Goal: Feedback & Contribution: Submit feedback/report problem

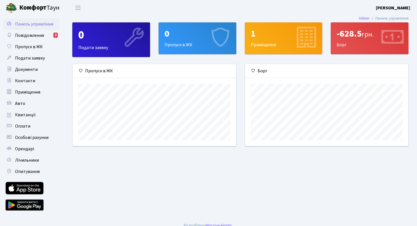
scroll to position [82, 163]
click at [38, 33] on span "Повідомлення" at bounding box center [29, 35] width 29 height 6
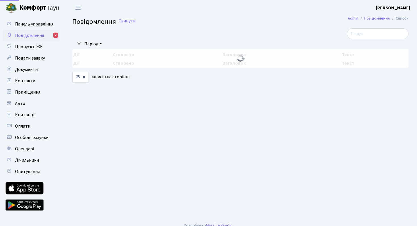
select select "25"
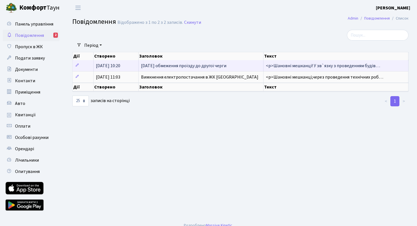
click at [153, 66] on span "26 серпня обмеження проїзду до другої черги" at bounding box center [183, 66] width 85 height 6
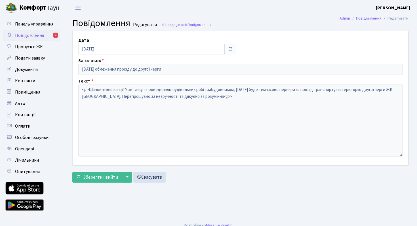
click at [39, 35] on span "Повідомлення" at bounding box center [29, 35] width 29 height 6
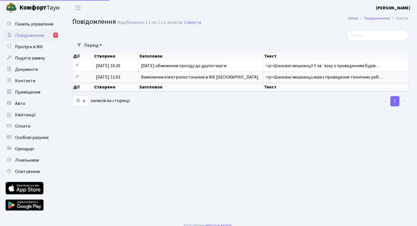
select select "25"
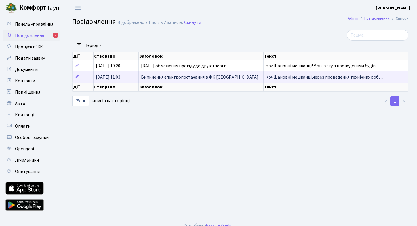
click at [133, 77] on td "01.08.2025, 11:03" at bounding box center [116, 76] width 45 height 11
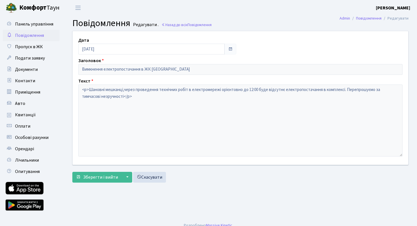
click at [37, 33] on span "Повідомлення" at bounding box center [29, 35] width 29 height 6
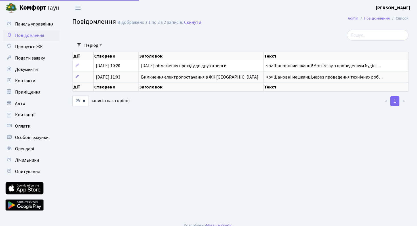
select select "25"
click at [28, 47] on span "Пропуск в ЖК" at bounding box center [29, 47] width 28 height 6
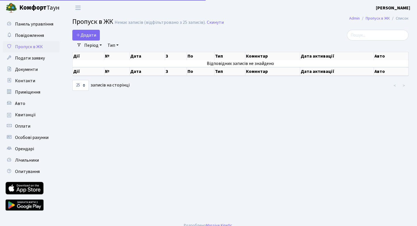
select select "25"
click at [30, 27] on link "Панель управління" at bounding box center [31, 23] width 57 height 11
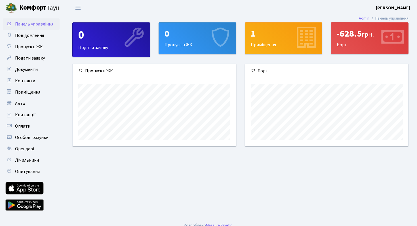
scroll to position [82, 163]
click at [272, 43] on div "1 Приміщення" at bounding box center [283, 38] width 77 height 31
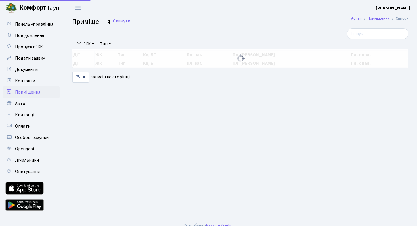
select select "25"
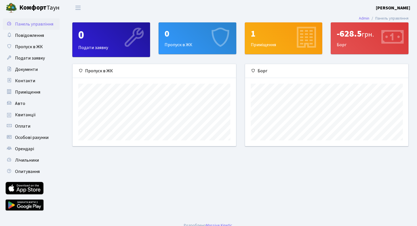
scroll to position [82, 163]
click at [361, 31] on div "-628.5 грн." at bounding box center [370, 33] width 66 height 11
click at [350, 45] on div "-628.5 грн. Борг" at bounding box center [369, 38] width 77 height 31
click at [389, 38] on icon at bounding box center [391, 38] width 27 height 27
click at [349, 31] on div "-628.5 грн." at bounding box center [370, 33] width 66 height 11
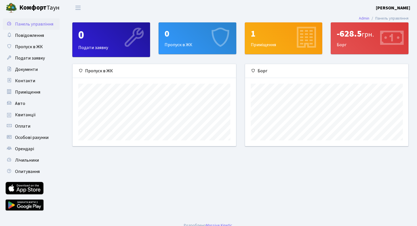
click at [353, 43] on div "-628.5 грн. Борг" at bounding box center [369, 38] width 77 height 31
click at [30, 106] on link "Авто" at bounding box center [31, 103] width 57 height 11
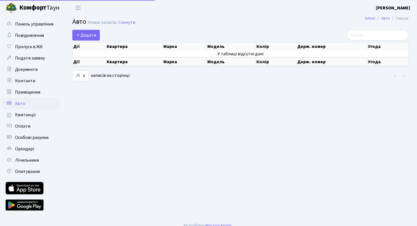
select select "25"
click at [30, 106] on link "Авто" at bounding box center [31, 103] width 57 height 11
select select "25"
click at [89, 34] on span "Додати" at bounding box center [86, 35] width 20 height 6
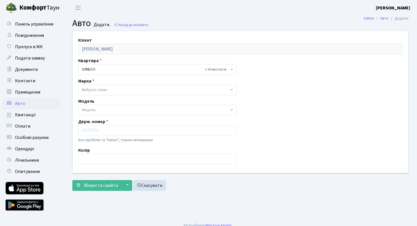
click at [114, 67] on span "× СП6 359" at bounding box center [155, 70] width 147 height 6
click at [111, 91] on span "Вибрати запис" at bounding box center [155, 90] width 147 height 6
type input "Ь"
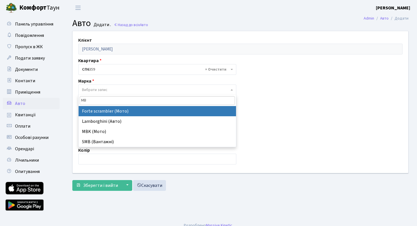
type input "M"
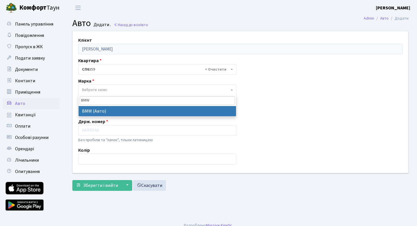
type input "BMW"
click at [103, 105] on span "BMW" at bounding box center [157, 100] width 157 height 11
select select "19"
select select
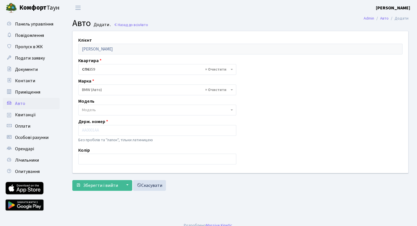
click at [111, 110] on span "Модель" at bounding box center [155, 110] width 147 height 6
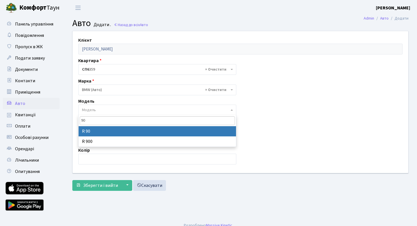
type input "9"
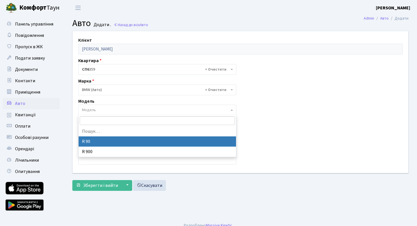
type input "3"
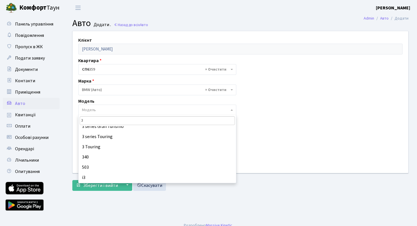
scroll to position [88, 0]
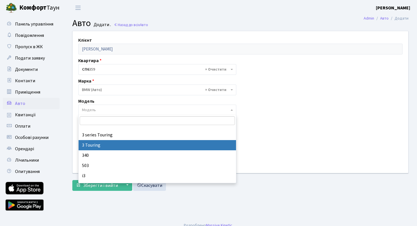
select select "222"
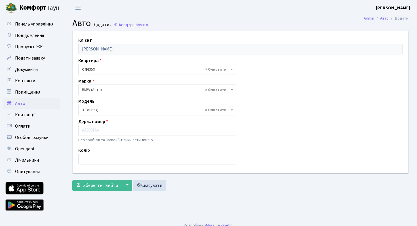
click at [103, 106] on span "× 3 Touring" at bounding box center [157, 110] width 158 height 11
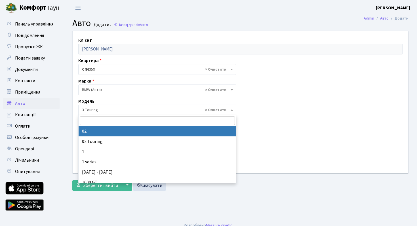
click at [101, 123] on input "search" at bounding box center [157, 120] width 155 height 9
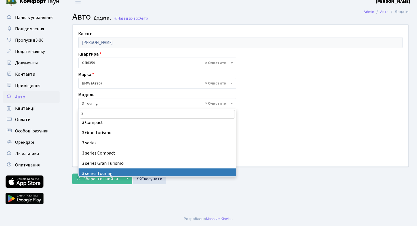
scroll to position [36, 0]
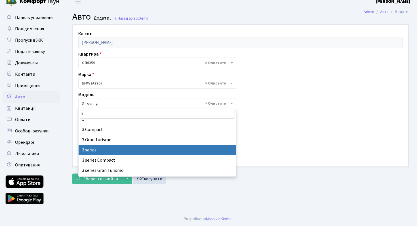
type input "3"
select select "4556"
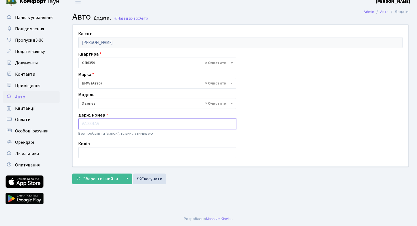
click at [113, 124] on input "text" at bounding box center [157, 124] width 158 height 11
paste input "КА6146ВН"
type input "КА6146ВН"
click at [118, 152] on input "text" at bounding box center [157, 152] width 158 height 11
type input "x"
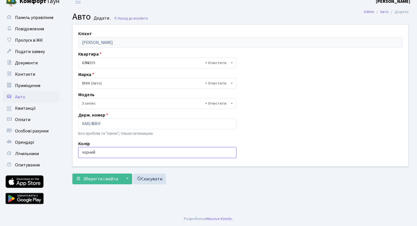
type input "чорний"
click at [125, 124] on input "КА6146ВН" at bounding box center [157, 124] width 158 height 11
click at [81, 123] on input "КА6146ВН" at bounding box center [157, 124] width 158 height 11
click at [107, 124] on input "КА6146ВН" at bounding box center [157, 124] width 158 height 11
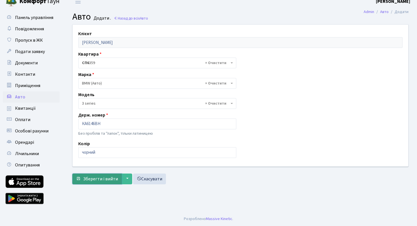
click at [96, 180] on span "Зберегти і вийти" at bounding box center [100, 179] width 35 height 6
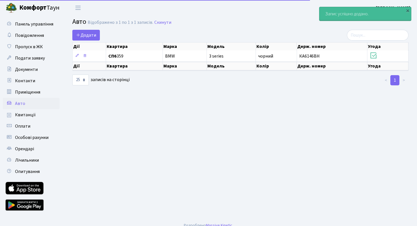
select select "25"
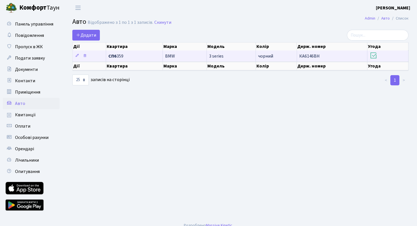
click at [373, 55] on icon at bounding box center [374, 56] width 8 height 8
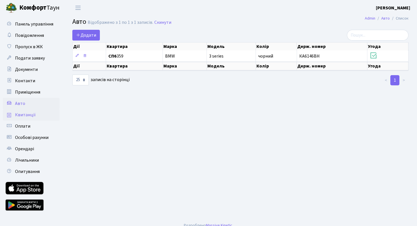
click at [28, 110] on link "Квитанції" at bounding box center [31, 114] width 57 height 11
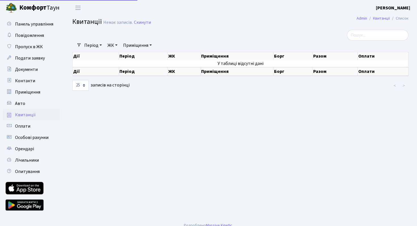
select select "25"
click at [30, 126] on span "Оплати" at bounding box center [22, 126] width 15 height 6
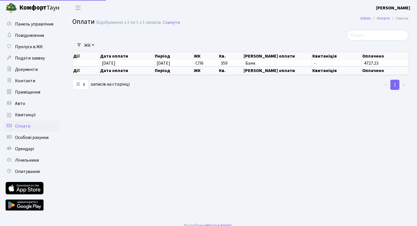
select select "25"
click at [28, 136] on span "Особові рахунки" at bounding box center [31, 137] width 33 height 6
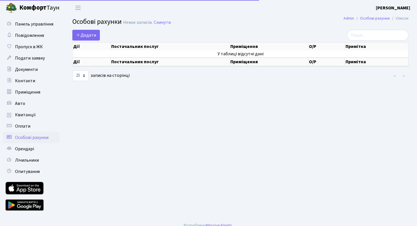
select select "25"
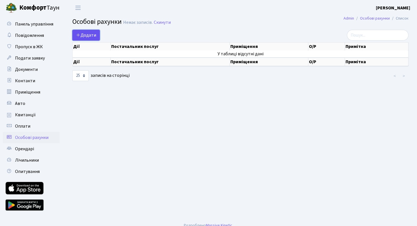
click at [80, 31] on link "Додати" at bounding box center [86, 35] width 28 height 11
select select "25"
click at [29, 152] on link "Орендарі" at bounding box center [31, 148] width 57 height 11
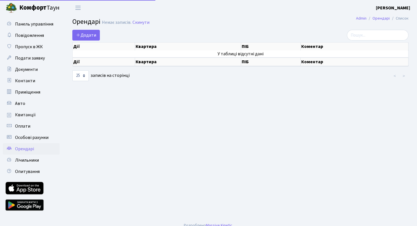
select select "25"
click at [28, 158] on span "Лічильники" at bounding box center [27, 160] width 24 height 6
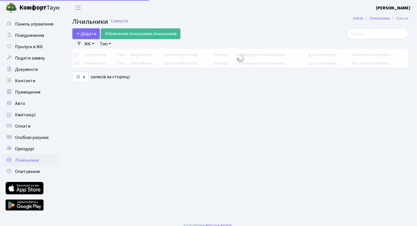
select select "25"
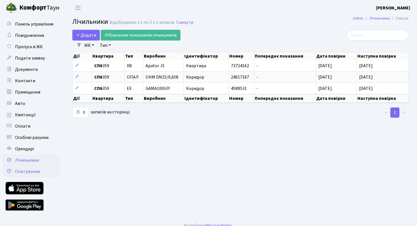
click at [33, 174] on span "Опитування" at bounding box center [27, 172] width 25 height 6
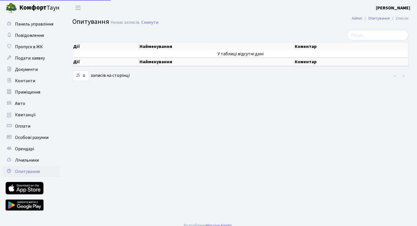
select select "25"
click at [34, 25] on span "Панель управління" at bounding box center [34, 24] width 38 height 6
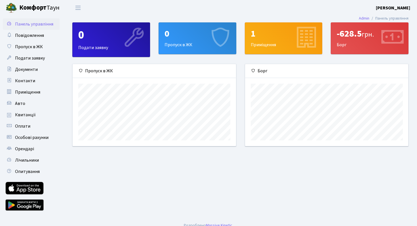
scroll to position [82, 163]
click at [34, 25] on span "Панель управління" at bounding box center [34, 24] width 38 height 6
click at [176, 32] on div "0" at bounding box center [198, 33] width 66 height 11
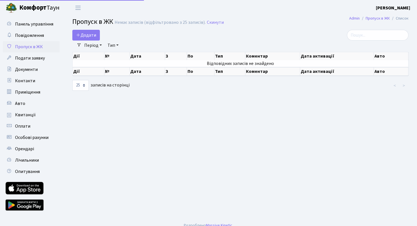
select select "25"
click at [84, 32] on span "Додати" at bounding box center [86, 35] width 20 height 6
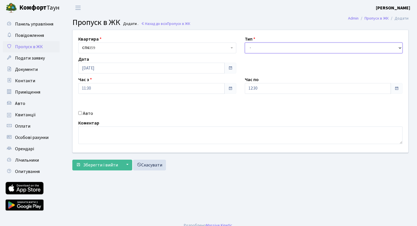
click at [294, 47] on select "- Доставка Таксі Гості Сервіс" at bounding box center [324, 48] width 158 height 11
click at [245, 43] on select "- Доставка Таксі Гості Сервіс" at bounding box center [324, 48] width 158 height 11
click at [294, 46] on select "- Доставка Таксі Гості Сервіс" at bounding box center [324, 48] width 158 height 11
click at [35, 56] on span "Подати заявку" at bounding box center [30, 58] width 30 height 6
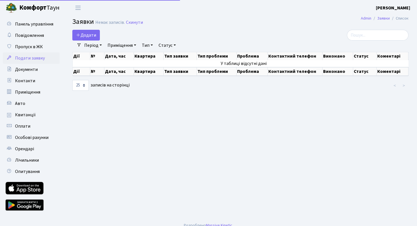
select select "25"
click at [80, 31] on link "Додати" at bounding box center [86, 35] width 28 height 11
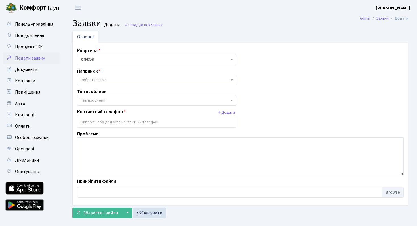
click at [133, 78] on span "Вибрати запис" at bounding box center [155, 80] width 148 height 6
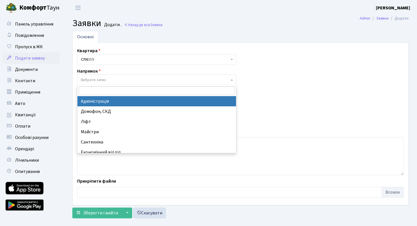
click at [133, 78] on span "Вибрати запис" at bounding box center [155, 80] width 148 height 6
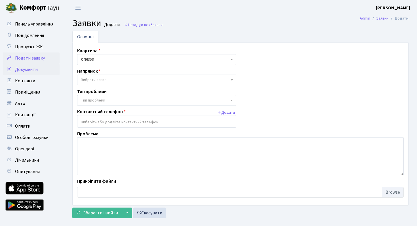
click at [43, 66] on link "Документи" at bounding box center [31, 69] width 57 height 11
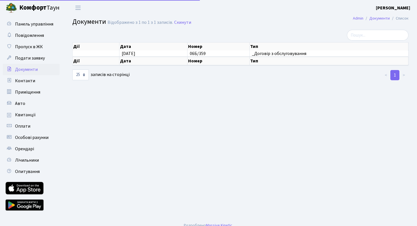
select select "25"
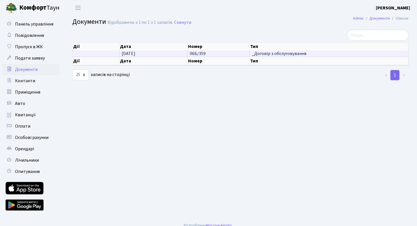
click at [143, 53] on td "06.06.2025" at bounding box center [153, 54] width 68 height 6
click at [260, 53] on span "_Договір з обслуговування" at bounding box center [329, 53] width 154 height 5
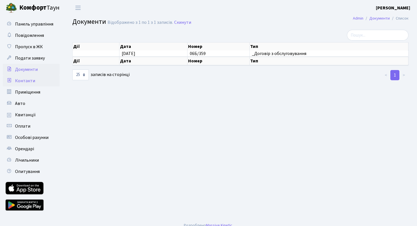
click at [28, 81] on span "Контакти" at bounding box center [25, 81] width 20 height 6
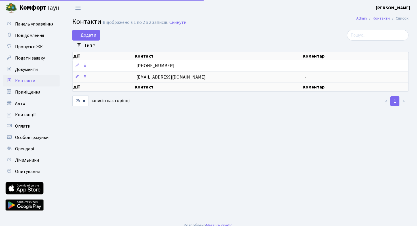
select select "25"
click at [23, 91] on span "Приміщення" at bounding box center [27, 92] width 25 height 6
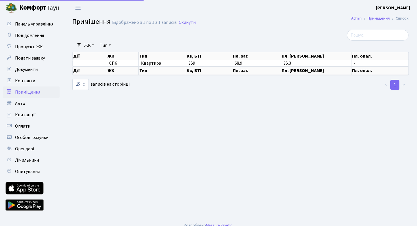
select select "25"
click at [21, 97] on link "Приміщення" at bounding box center [31, 92] width 57 height 11
select select "25"
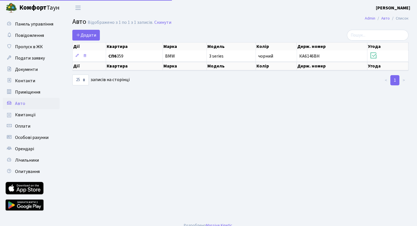
select select "25"
click at [19, 109] on link "Авто" at bounding box center [31, 103] width 57 height 11
select select "25"
click at [20, 115] on span "Квитанції" at bounding box center [25, 115] width 21 height 6
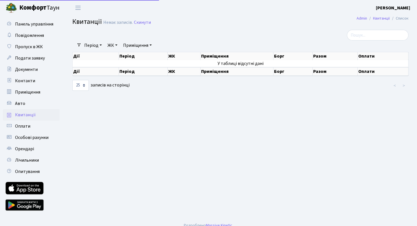
select select "25"
click at [32, 52] on link "Пропуск в ЖК" at bounding box center [31, 46] width 57 height 11
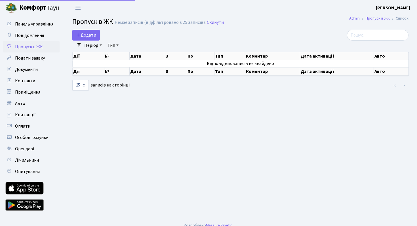
select select "25"
click at [23, 81] on span "Контакти" at bounding box center [25, 81] width 20 height 6
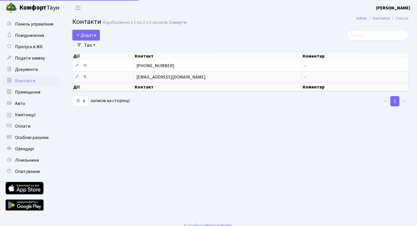
select select "25"
click at [23, 122] on link "Оплати" at bounding box center [31, 126] width 57 height 11
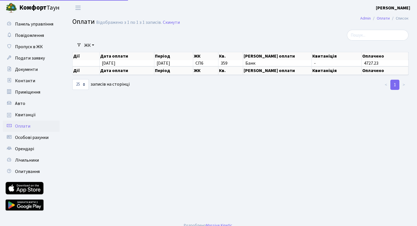
select select "25"
click at [26, 128] on span "Оплати" at bounding box center [22, 126] width 15 height 6
select select "25"
click at [26, 134] on link "Особові рахунки" at bounding box center [31, 137] width 57 height 11
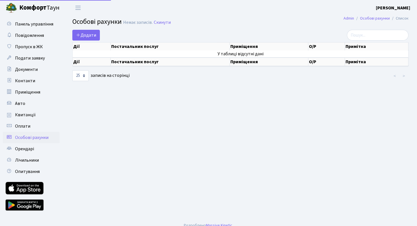
select select "25"
click at [27, 144] on link "Орендарі" at bounding box center [31, 148] width 57 height 11
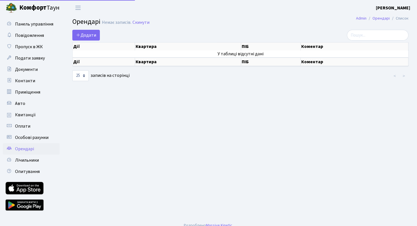
select select "25"
click at [42, 21] on span "Панель управління" at bounding box center [34, 24] width 38 height 6
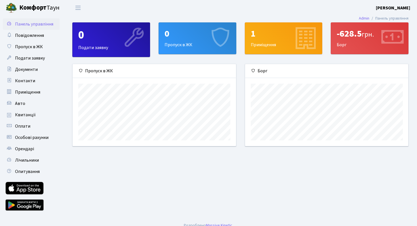
scroll to position [0, 0]
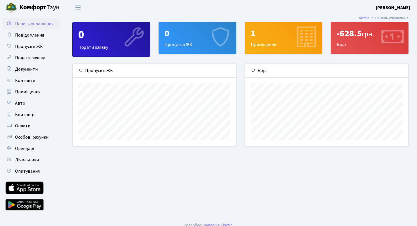
click at [394, 17] on li "Панель управління" at bounding box center [388, 18] width 39 height 6
click at [362, 16] on link "Admin" at bounding box center [364, 18] width 10 height 6
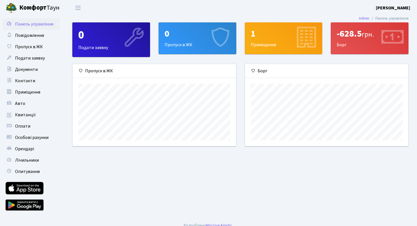
scroll to position [82, 163]
click at [110, 38] on div "0" at bounding box center [111, 35] width 66 height 14
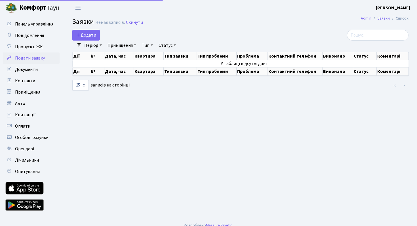
select select "25"
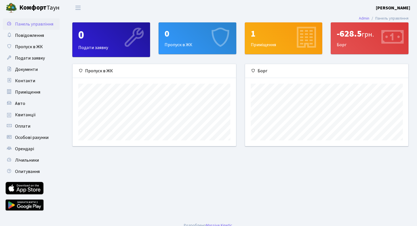
click at [147, 11] on header "Комфорт Таун Станішевський І. О. Мій обліковий запис Вийти" at bounding box center [208, 8] width 417 height 16
click at [75, 13] on header "Комфорт Таун Станішевський І. О. Мій обліковий запис Вийти" at bounding box center [208, 8] width 417 height 16
click at [78, 9] on span "Переключити навігацію" at bounding box center [78, 8] width 9 height 7
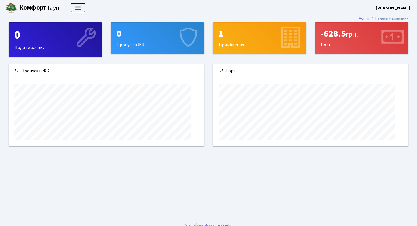
scroll to position [82, 195]
click at [78, 9] on span "Переключити навігацію" at bounding box center [78, 8] width 9 height 7
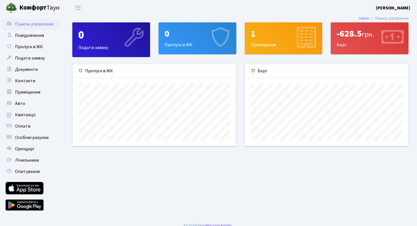
click at [133, 165] on main "Admin Панель управління 0 Подати заявку 0 Пропуск в ЖК 1 Приміщення -628.5 грн.…" at bounding box center [240, 117] width 353 height 203
click at [352, 49] on div "-628.5 грн. Борг" at bounding box center [369, 38] width 77 height 31
click at [32, 39] on link "Повідомлення" at bounding box center [31, 35] width 57 height 11
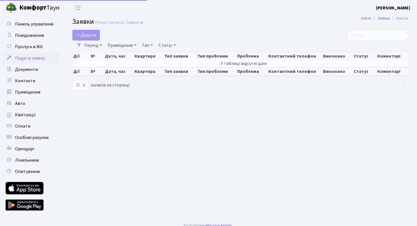
select select "25"
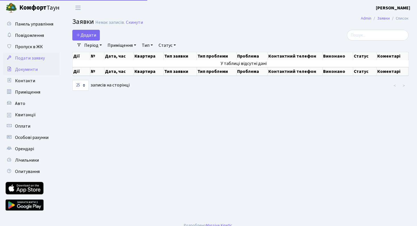
click at [26, 67] on span "Документи" at bounding box center [26, 69] width 23 height 6
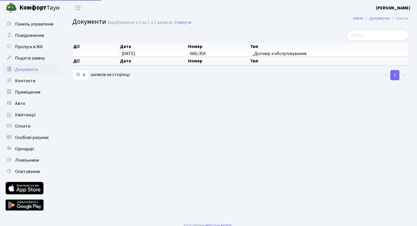
select select "25"
click at [26, 75] on link "Контакти" at bounding box center [31, 80] width 57 height 11
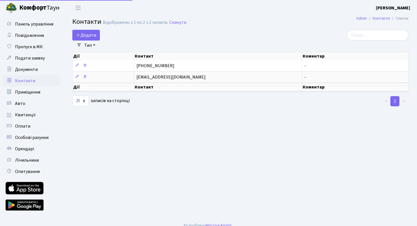
select select "25"
click at [24, 93] on span "Приміщення" at bounding box center [27, 92] width 25 height 6
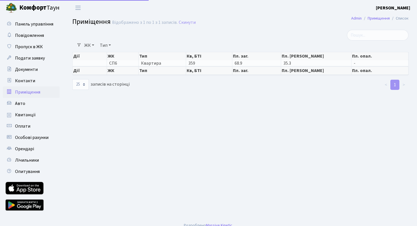
select select "25"
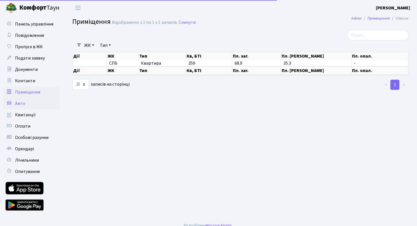
click at [22, 99] on link "Авто" at bounding box center [31, 103] width 57 height 11
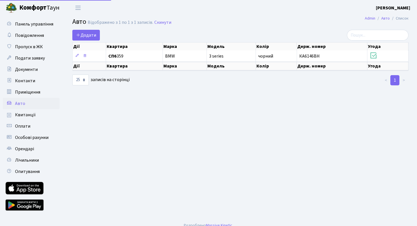
select select "25"
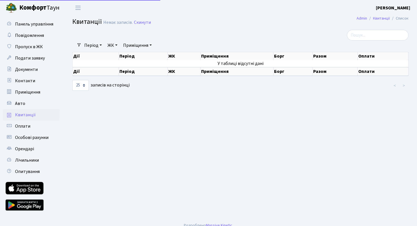
select select "25"
click at [21, 126] on span "Оплати" at bounding box center [22, 126] width 15 height 6
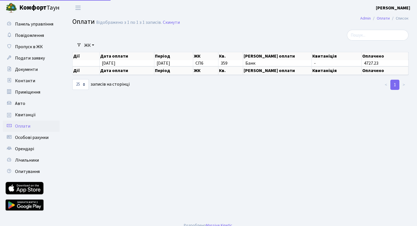
select select "25"
click at [22, 135] on span "Особові рахунки" at bounding box center [31, 137] width 33 height 6
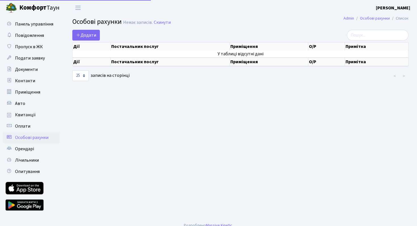
select select "25"
click at [22, 145] on link "Орендарі" at bounding box center [31, 148] width 57 height 11
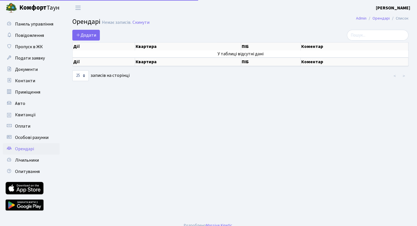
select select "25"
click at [21, 157] on span "Лічильники" at bounding box center [27, 160] width 24 height 6
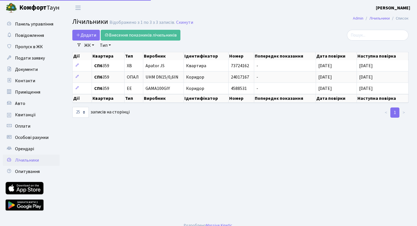
select select "25"
click at [41, 170] on link "Опитування" at bounding box center [31, 171] width 57 height 11
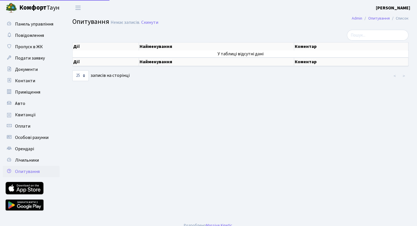
select select "25"
click at [47, 26] on span "Панель управління" at bounding box center [34, 24] width 38 height 6
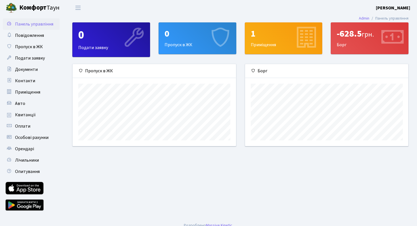
scroll to position [82, 163]
click at [27, 129] on span "Оплати" at bounding box center [22, 126] width 15 height 6
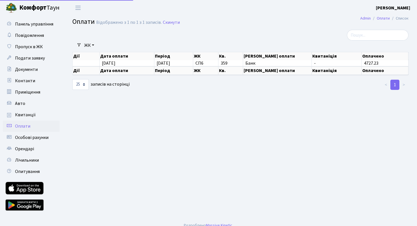
select select "25"
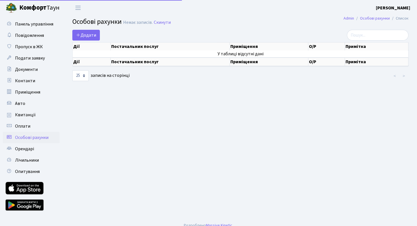
select select "25"
click at [87, 33] on span "Додати" at bounding box center [86, 35] width 20 height 6
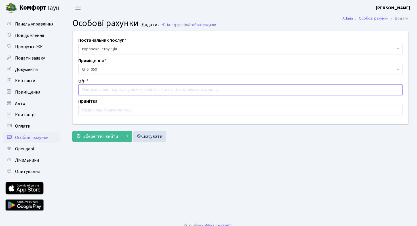
click at [101, 91] on input "text" at bounding box center [240, 90] width 324 height 11
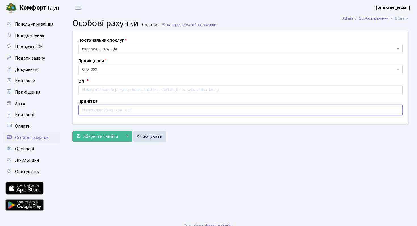
click at [106, 112] on input "text" at bounding box center [240, 110] width 324 height 11
click at [133, 98] on div "Примітка" at bounding box center [240, 107] width 333 height 18
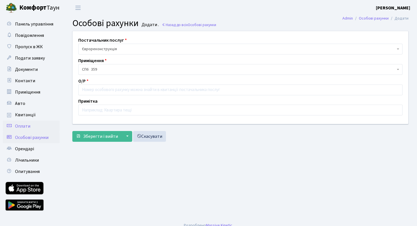
click at [28, 127] on span "Оплати" at bounding box center [22, 126] width 15 height 6
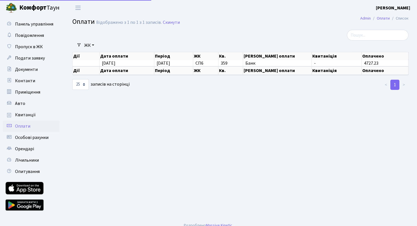
select select "25"
click at [30, 121] on link "Оплати" at bounding box center [31, 126] width 57 height 11
select select "25"
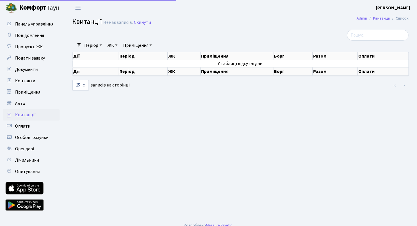
select select "25"
click at [30, 105] on link "Авто" at bounding box center [31, 103] width 57 height 11
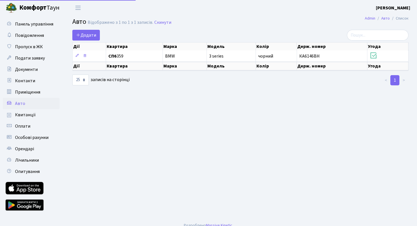
select select "25"
click at [37, 95] on span "Приміщення" at bounding box center [27, 92] width 25 height 6
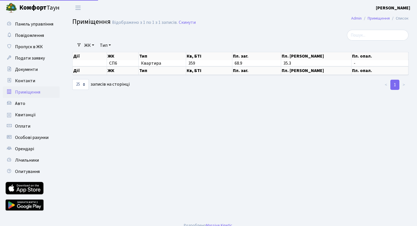
select select "25"
click at [33, 83] on span "Контакти" at bounding box center [25, 81] width 20 height 6
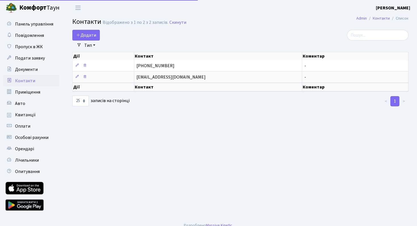
select select "25"
click at [35, 73] on span "Документи" at bounding box center [26, 69] width 23 height 6
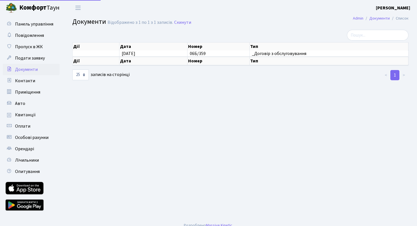
select select "25"
click at [35, 64] on link "Документи" at bounding box center [31, 69] width 57 height 11
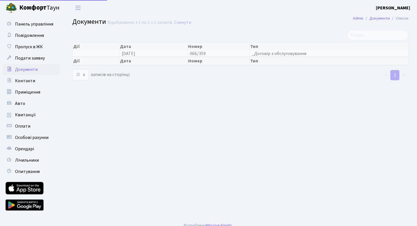
select select "25"
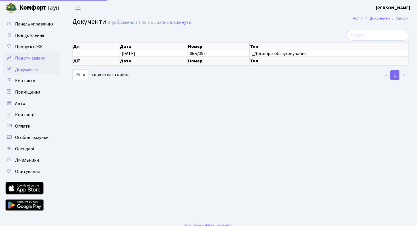
click at [35, 59] on span "Подати заявку" at bounding box center [30, 58] width 30 height 6
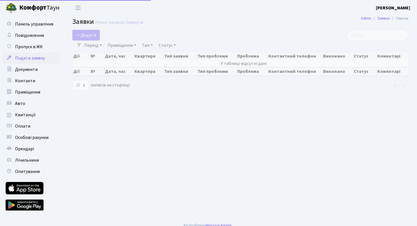
select select "25"
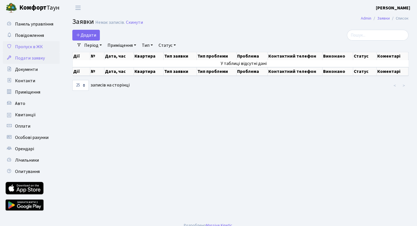
click at [31, 44] on span "Пропуск в ЖК" at bounding box center [29, 47] width 28 height 6
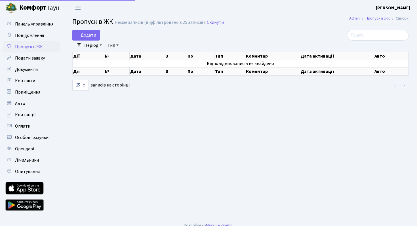
select select "25"
click at [34, 38] on span "Повідомлення" at bounding box center [29, 35] width 29 height 6
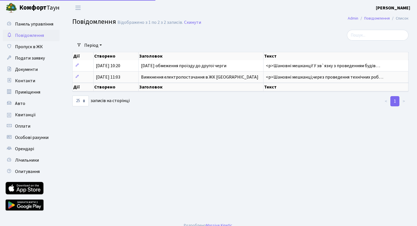
select select "25"
click at [41, 26] on span "Панель управління" at bounding box center [34, 24] width 38 height 6
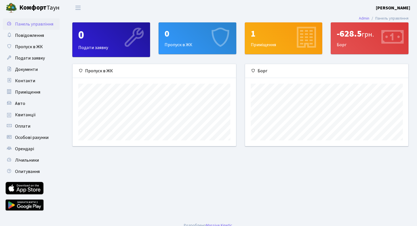
scroll to position [82, 163]
click at [354, 38] on div "-628.5 грн." at bounding box center [370, 33] width 66 height 11
click at [392, 39] on icon at bounding box center [391, 38] width 27 height 27
click at [343, 178] on main "Admin Панель управління 0 Подати заявку 0 Пропуск в ЖК 1 Приміщення -628.5 грн.…" at bounding box center [240, 117] width 353 height 203
click at [383, 43] on icon at bounding box center [391, 38] width 27 height 27
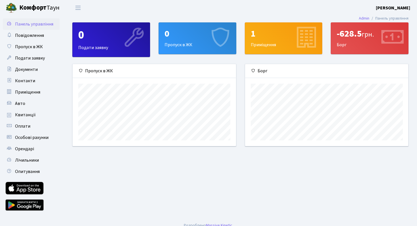
scroll to position [82, 163]
click at [28, 110] on link "Квитанції" at bounding box center [31, 114] width 57 height 11
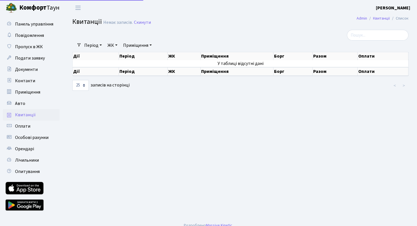
select select "25"
click at [24, 124] on span "Оплати" at bounding box center [22, 126] width 15 height 6
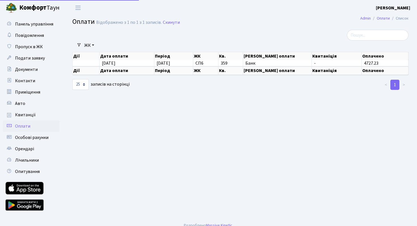
select select "25"
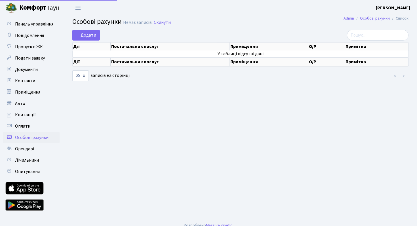
select select "25"
click at [28, 146] on span "Орендарі" at bounding box center [24, 149] width 19 height 6
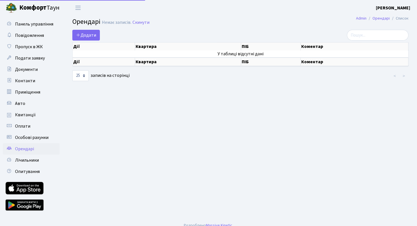
select select "25"
click at [30, 159] on span "Лічильники" at bounding box center [27, 160] width 24 height 6
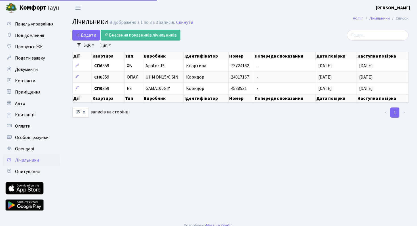
select select "25"
click at [28, 22] on span "Панель управління" at bounding box center [34, 24] width 38 height 6
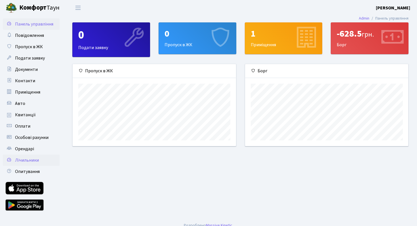
scroll to position [7, 0]
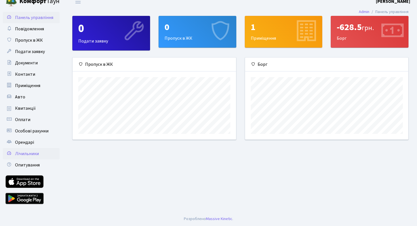
click at [31, 148] on link "Лічильники" at bounding box center [31, 153] width 57 height 11
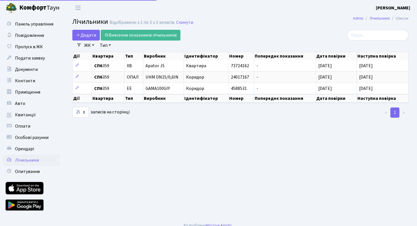
select select "25"
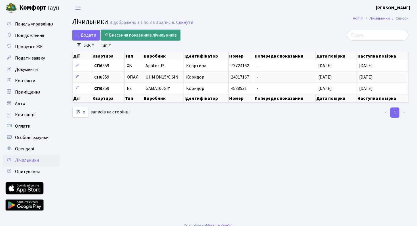
click at [153, 34] on link "Внесення показників лічильників" at bounding box center [141, 35] width 80 height 11
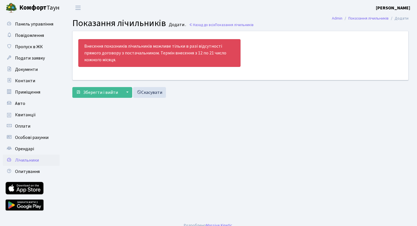
click at [138, 63] on div "Внесення показників лічильників можливе тільки в разі відсутності прямого догов…" at bounding box center [159, 53] width 162 height 28
click at [145, 57] on div "Внесення показників лічильників можливе тільки в разі відсутності прямого догов…" at bounding box center [159, 53] width 162 height 28
click at [112, 92] on span "Зберегти і вийти" at bounding box center [100, 92] width 35 height 6
click at [155, 92] on link "Скасувати" at bounding box center [149, 92] width 33 height 11
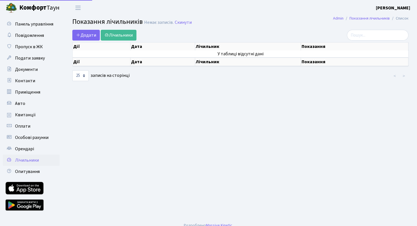
select select "25"
click at [28, 148] on span "Орендарі" at bounding box center [24, 149] width 19 height 6
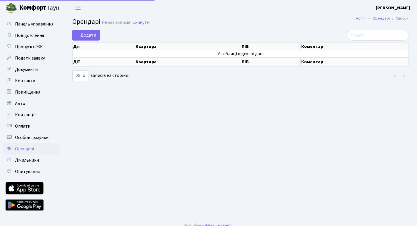
select select "25"
click at [35, 135] on span "Особові рахунки" at bounding box center [31, 137] width 33 height 6
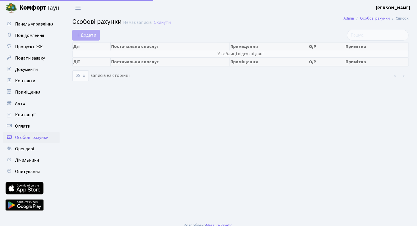
select select "25"
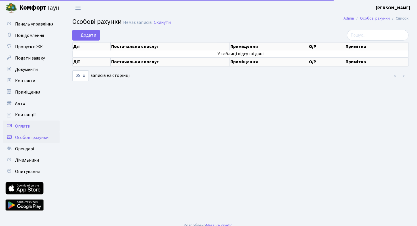
click at [32, 125] on link "Оплати" at bounding box center [31, 126] width 57 height 11
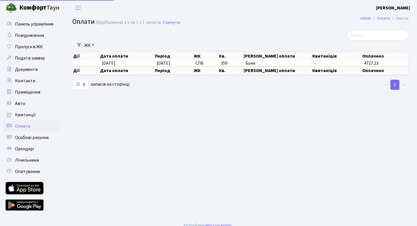
select select "25"
click at [33, 117] on span "Квитанції" at bounding box center [25, 115] width 21 height 6
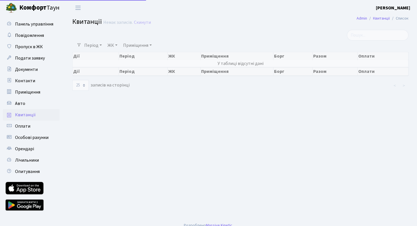
select select "25"
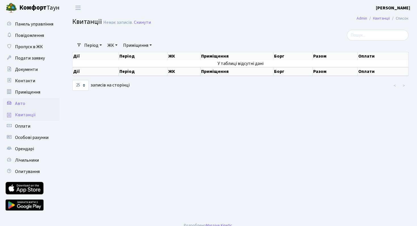
click at [32, 107] on link "Авто" at bounding box center [31, 103] width 57 height 11
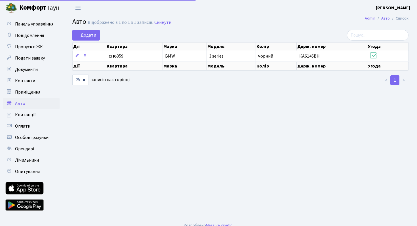
select select "25"
click at [37, 92] on span "Приміщення" at bounding box center [27, 92] width 25 height 6
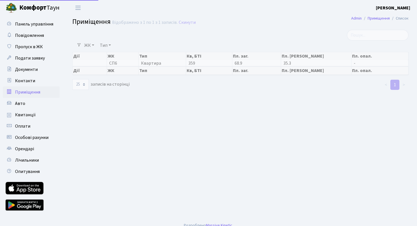
select select "25"
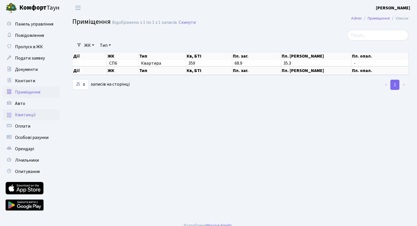
click at [26, 115] on span "Квитанції" at bounding box center [25, 115] width 21 height 6
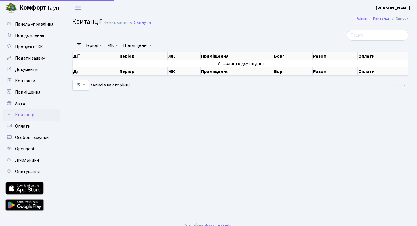
select select "25"
click at [30, 62] on link "Подати заявку" at bounding box center [31, 57] width 57 height 11
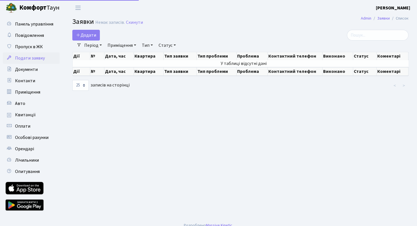
select select "25"
click at [26, 73] on link "Документи" at bounding box center [31, 69] width 57 height 11
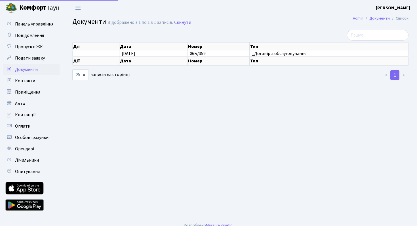
select select "25"
click at [29, 66] on span "Документи" at bounding box center [26, 69] width 23 height 6
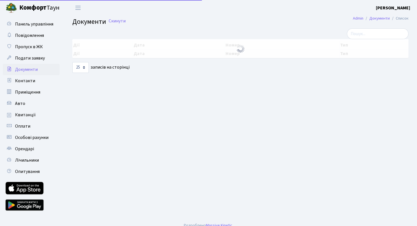
select select "25"
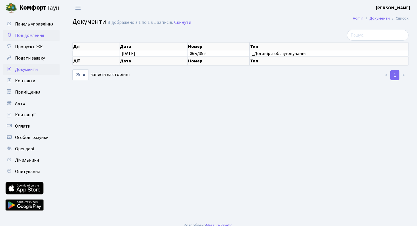
click at [36, 37] on span "Повідомлення" at bounding box center [29, 35] width 29 height 6
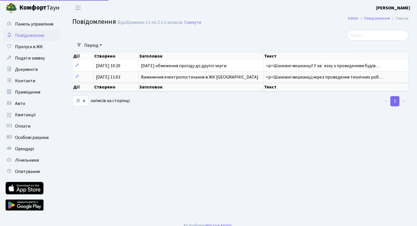
select select "25"
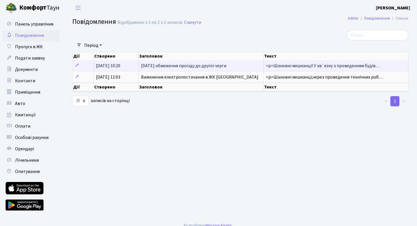
click at [172, 69] on span "[DATE] обмеження проїзду до другої черги" at bounding box center [183, 66] width 85 height 6
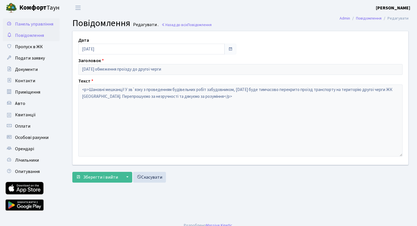
click at [36, 24] on span "Панель управління" at bounding box center [34, 24] width 38 height 6
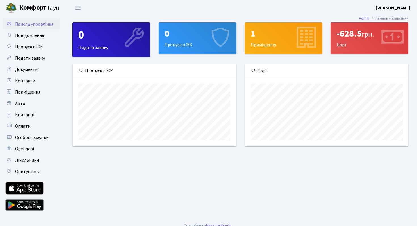
scroll to position [82, 163]
click at [25, 115] on span "Квитанції" at bounding box center [25, 115] width 21 height 6
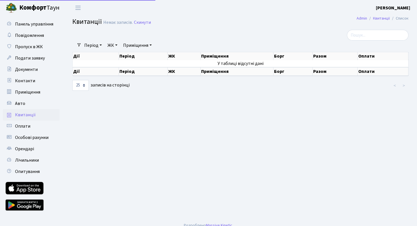
select select "25"
click at [37, 48] on span "Пропуск в ЖК" at bounding box center [29, 47] width 28 height 6
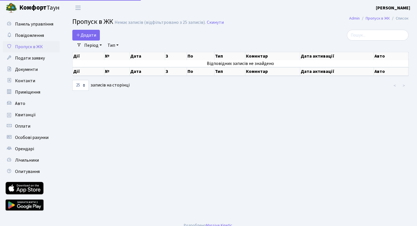
select select "25"
click at [37, 40] on link "Повідомлення" at bounding box center [31, 35] width 57 height 11
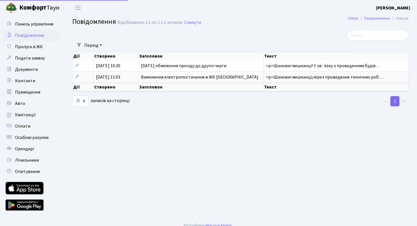
select select "25"
click at [34, 50] on span "Пропуск в ЖК" at bounding box center [29, 47] width 28 height 6
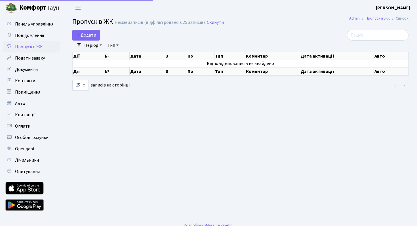
select select "25"
click at [32, 59] on span "Подати заявку" at bounding box center [30, 58] width 30 height 6
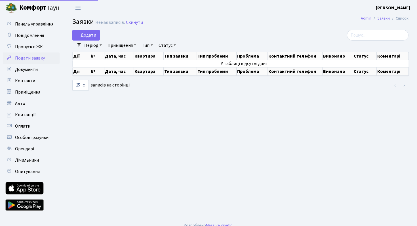
select select "25"
click at [93, 37] on span "Додати" at bounding box center [86, 35] width 20 height 6
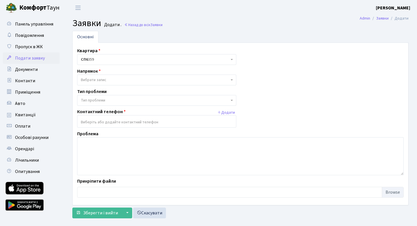
click at [117, 79] on span "Вибрати запис" at bounding box center [155, 80] width 148 height 6
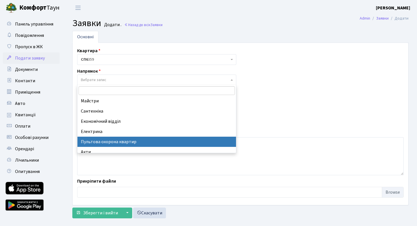
scroll to position [22, 0]
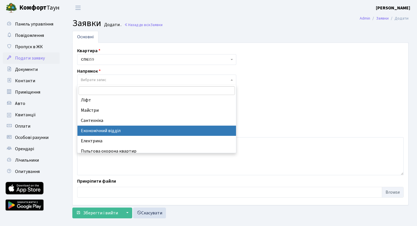
select select "9"
select select
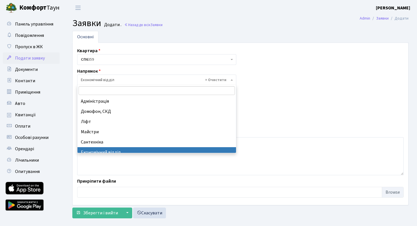
click at [153, 83] on span "× Економічний відділ" at bounding box center [156, 80] width 159 height 11
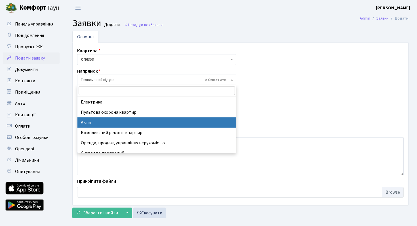
scroll to position [66, 0]
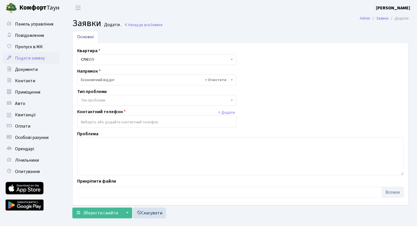
click at [161, 77] on span "× Економічний відділ" at bounding box center [156, 80] width 159 height 11
click at [134, 103] on span "Тип проблеми" at bounding box center [156, 100] width 159 height 11
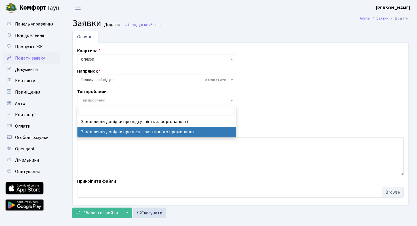
click at [147, 94] on div "Тип проблеми Тип проблеми" at bounding box center [157, 97] width 168 height 18
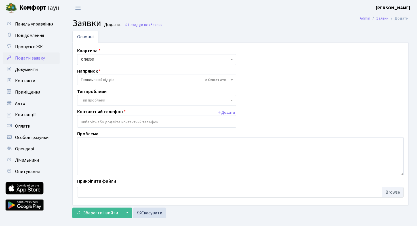
click at [134, 123] on input "search" at bounding box center [156, 122] width 159 height 10
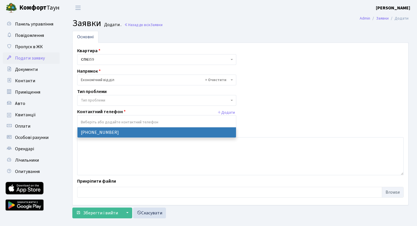
select select "65543"
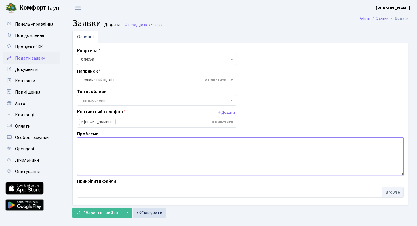
click at [141, 144] on textarea at bounding box center [240, 156] width 327 height 38
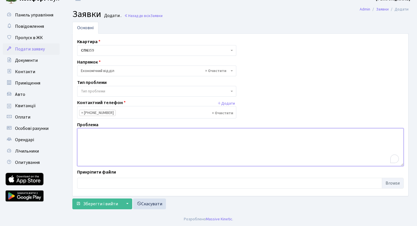
click at [152, 138] on textarea "To enrich screen reader interactions, please activate Accessibility in Grammarl…" at bounding box center [240, 147] width 327 height 38
type textarea "D"
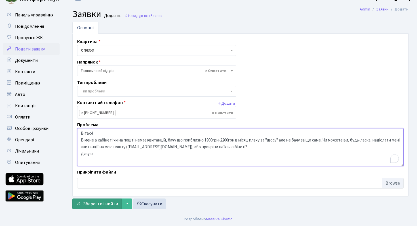
type textarea "Вітаю! В мене в кабінеті чи на пошті немає квитанцій, бачу що приблизно 1900грн…"
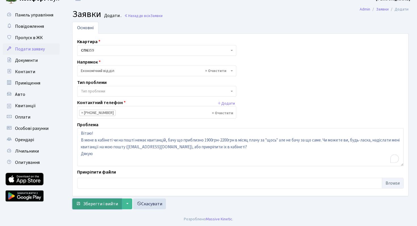
click at [99, 204] on span "Зберегти і вийти" at bounding box center [100, 204] width 35 height 6
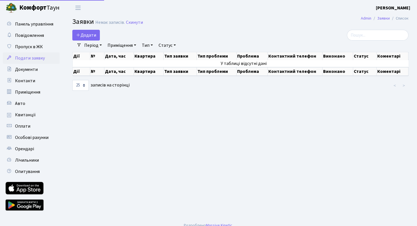
select select "25"
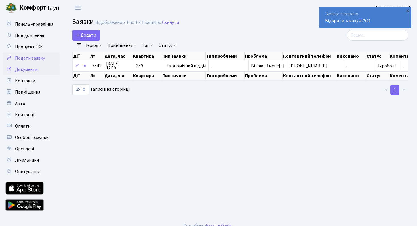
click at [37, 70] on link "Документи" at bounding box center [31, 69] width 57 height 11
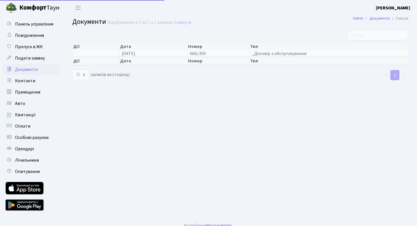
select select "25"
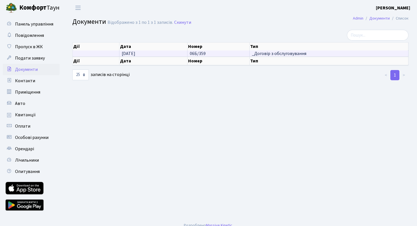
click at [270, 53] on span "_Договір з обслуговування" at bounding box center [329, 53] width 154 height 5
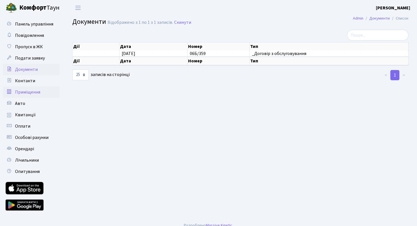
click at [27, 88] on link "Приміщення" at bounding box center [31, 92] width 57 height 11
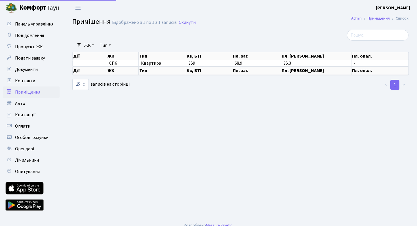
select select "25"
click at [31, 83] on span "Контакти" at bounding box center [25, 81] width 20 height 6
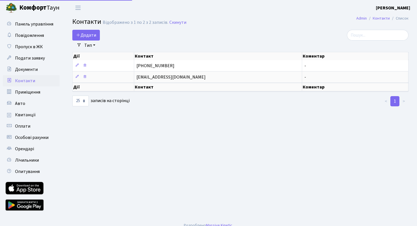
select select "25"
click at [37, 63] on link "Подати заявку" at bounding box center [31, 57] width 57 height 11
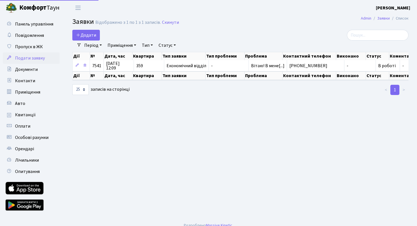
select select "25"
click at [39, 50] on link "Пропуск в ЖК" at bounding box center [31, 46] width 57 height 11
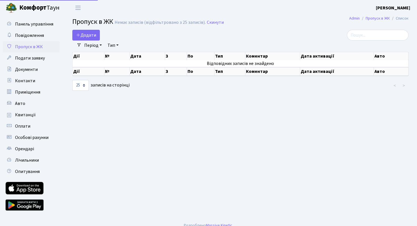
select select "25"
click at [38, 35] on span "Повідомлення" at bounding box center [29, 35] width 29 height 6
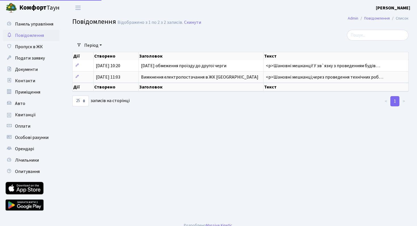
select select "25"
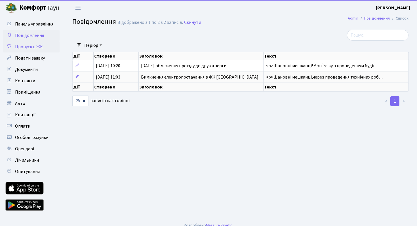
click at [33, 49] on span "Пропуск в ЖК" at bounding box center [29, 47] width 28 height 6
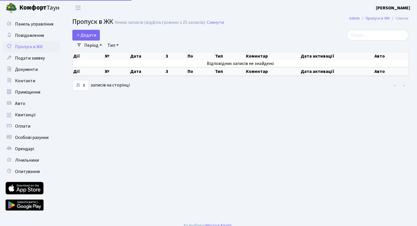
select select "25"
click at [75, 39] on link "Додати" at bounding box center [86, 35] width 28 height 11
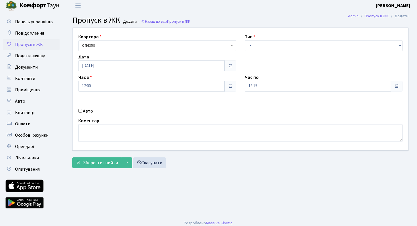
scroll to position [4, 0]
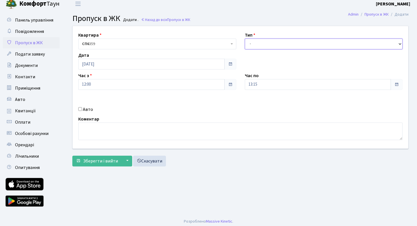
click at [272, 43] on select "- Доставка Таксі Гості Сервіс" at bounding box center [324, 44] width 158 height 11
click at [30, 35] on link "Повідомлення" at bounding box center [31, 31] width 57 height 11
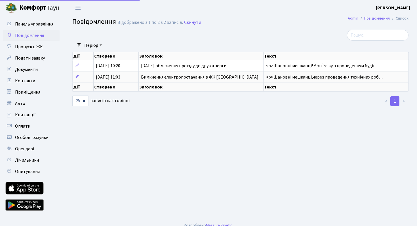
select select "25"
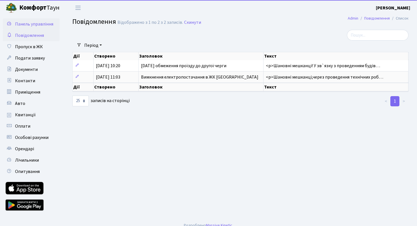
click at [39, 25] on span "Панель управління" at bounding box center [34, 24] width 38 height 6
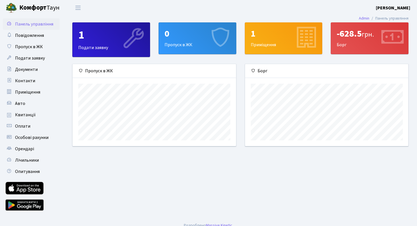
scroll to position [82, 163]
click at [269, 37] on div "1" at bounding box center [284, 33] width 66 height 11
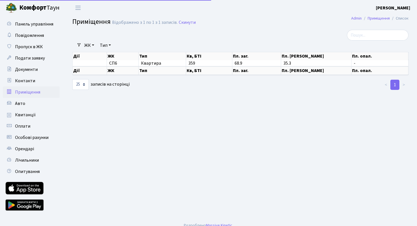
select select "25"
